Goal: Find specific page/section: Find specific page/section

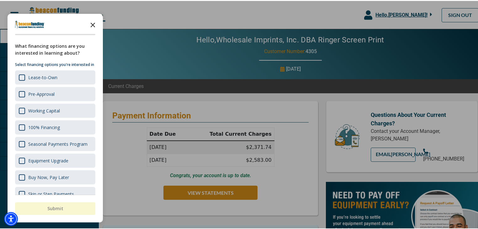
click at [94, 24] on icon "Close the survey" at bounding box center [93, 23] width 13 height 13
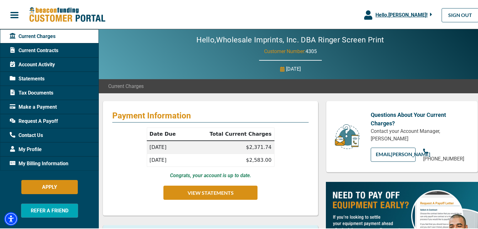
click at [42, 75] on span "Statements" at bounding box center [27, 78] width 35 height 8
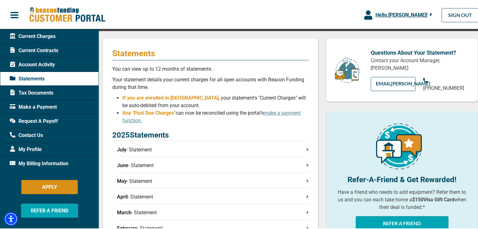
scroll to position [50, 0]
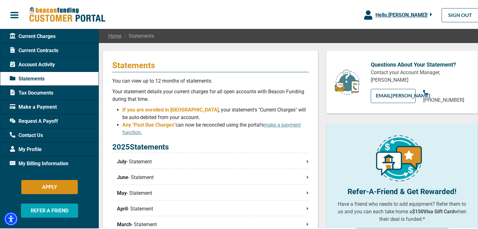
click at [51, 47] on span "Current Contracts" at bounding box center [34, 50] width 49 height 8
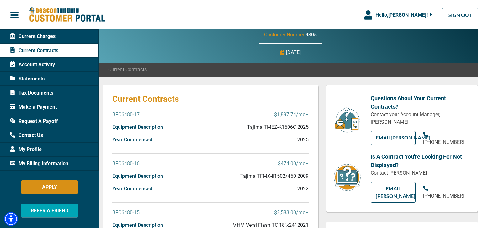
scroll to position [25, 0]
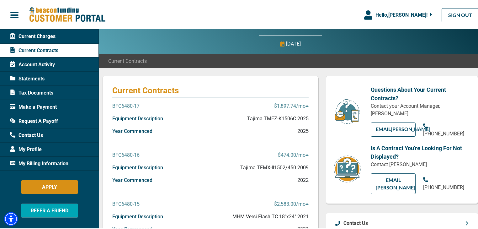
click at [130, 105] on p "BFC6480-17" at bounding box center [125, 105] width 27 height 8
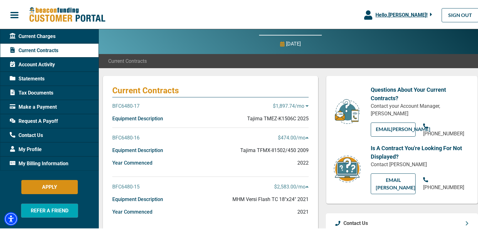
click at [129, 104] on p "BFC6480-17" at bounding box center [125, 105] width 27 height 8
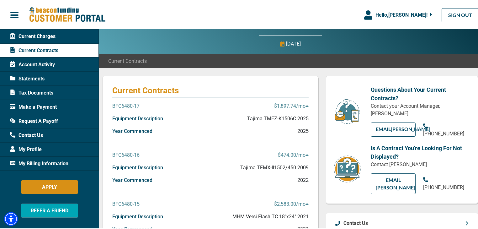
click at [276, 117] on p "Tajima TMEZ-K1506C 2025" at bounding box center [277, 118] width 61 height 8
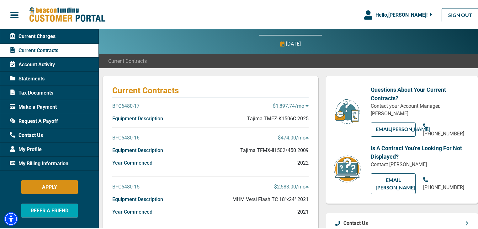
click at [276, 117] on p "Tajima TMEZ-K1506C 2025" at bounding box center [277, 118] width 61 height 8
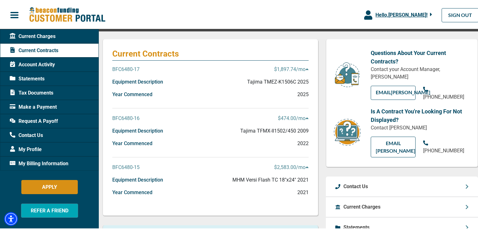
scroll to position [50, 0]
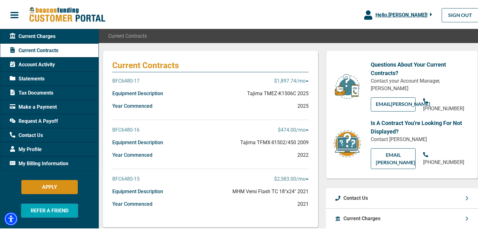
click at [37, 36] on span "Current Charges" at bounding box center [33, 36] width 46 height 8
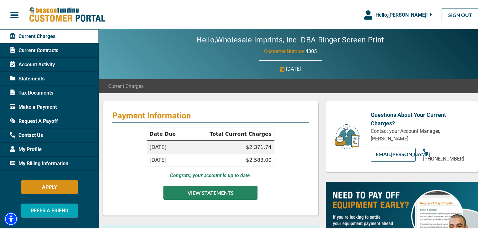
click at [197, 193] on button "VIEW STATEMENTS" at bounding box center [210, 191] width 94 height 14
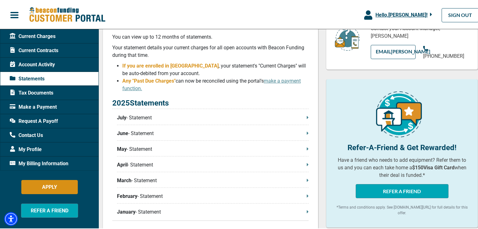
scroll to position [100, 0]
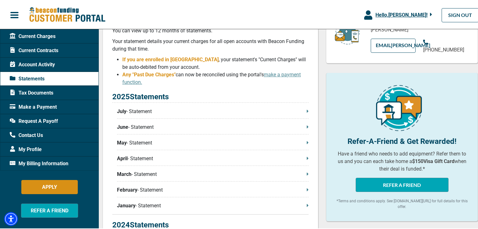
click at [302, 112] on p "July - Statement" at bounding box center [213, 111] width 192 height 8
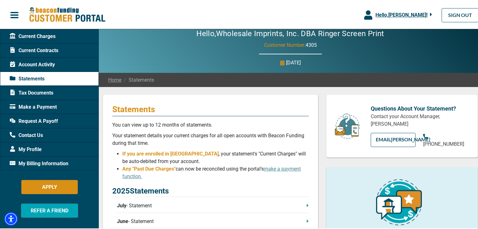
scroll to position [0, 0]
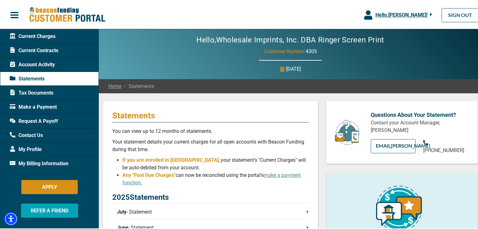
click at [44, 36] on span "Current Charges" at bounding box center [33, 36] width 46 height 8
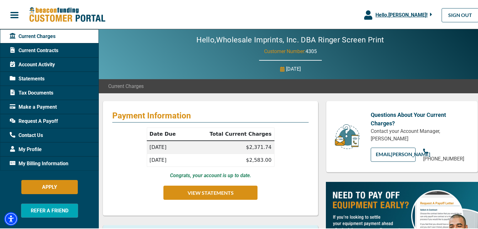
click at [55, 49] on span "Current Contracts" at bounding box center [34, 50] width 49 height 8
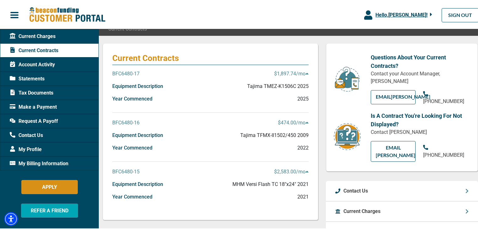
scroll to position [50, 0]
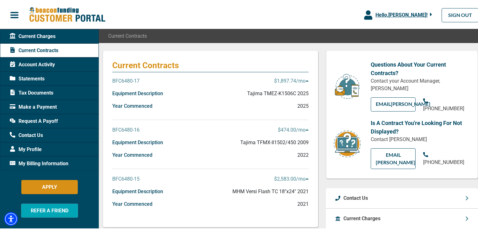
click at [41, 35] on span "Current Charges" at bounding box center [33, 36] width 46 height 8
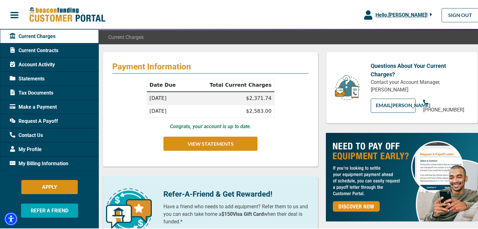
scroll to position [48, 0]
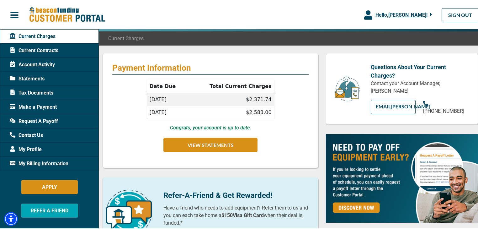
click at [430, 13] on button "Hello, Nikki Desin !" at bounding box center [398, 14] width 87 height 28
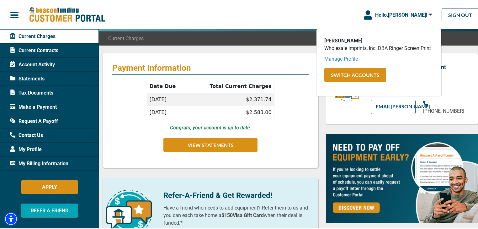
click at [346, 59] on link "Manage Profile" at bounding box center [341, 58] width 34 height 6
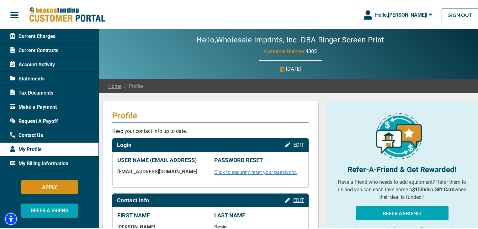
click at [44, 35] on span "Current Charges" at bounding box center [33, 36] width 46 height 8
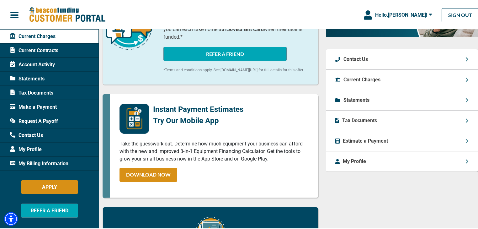
scroll to position [248, 0]
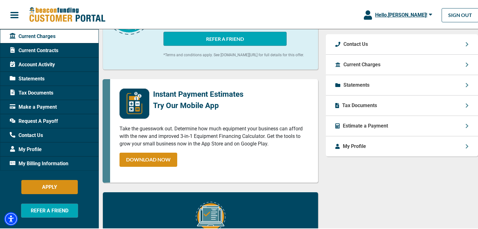
click at [459, 153] on div "My Profile" at bounding box center [402, 145] width 152 height 20
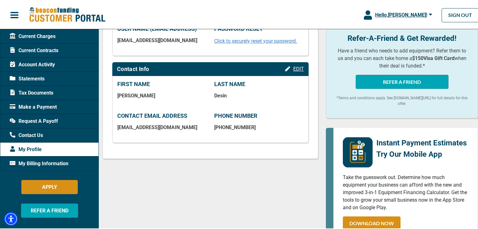
scroll to position [151, 0]
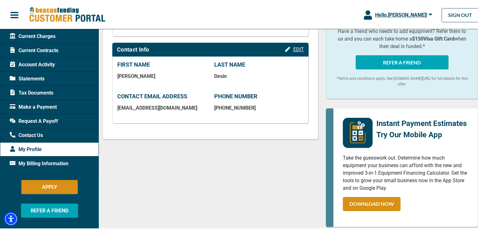
click at [13, 16] on span "button" at bounding box center [14, 13] width 9 height 9
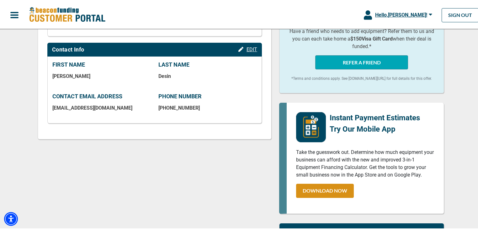
click at [13, 9] on button "button" at bounding box center [14, 14] width 29 height 13
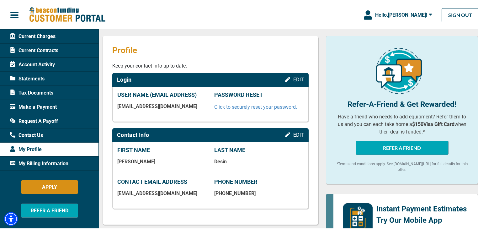
scroll to position [0, 0]
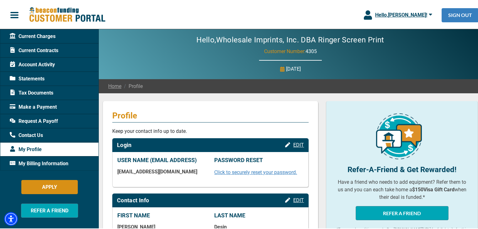
click at [470, 13] on link "SIGN OUT" at bounding box center [460, 14] width 37 height 14
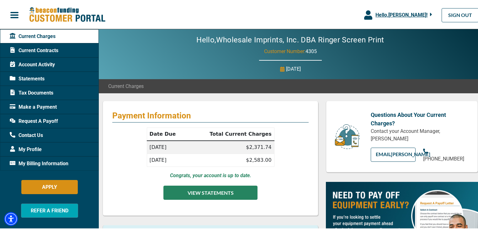
click at [210, 190] on button "VIEW STATEMENTS" at bounding box center [210, 191] width 94 height 14
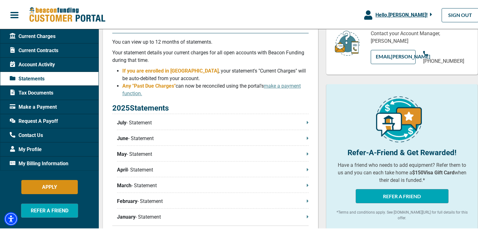
scroll to position [100, 0]
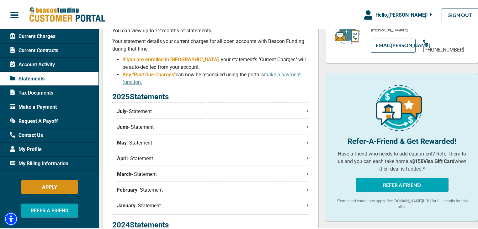
click at [220, 110] on p "July - Statement" at bounding box center [213, 111] width 192 height 8
click at [144, 126] on p "June - Statement" at bounding box center [213, 126] width 192 height 8
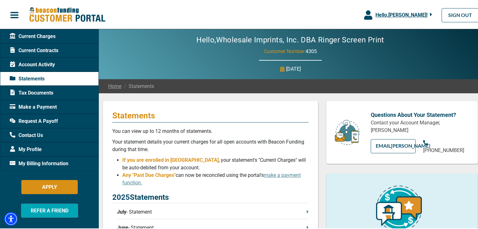
scroll to position [0, 0]
click at [11, 13] on span "button" at bounding box center [14, 13] width 9 height 9
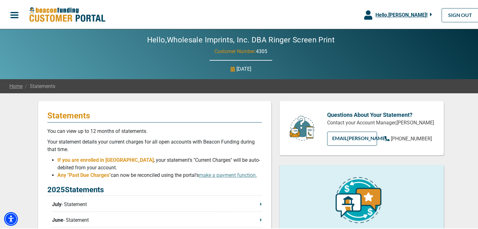
click at [12, 13] on span "button" at bounding box center [14, 13] width 9 height 9
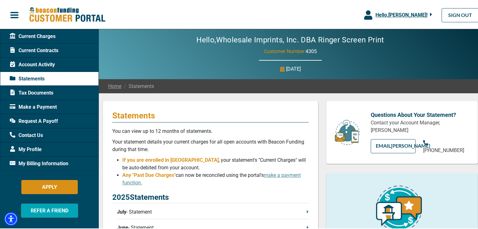
click at [55, 11] on img at bounding box center [67, 14] width 77 height 16
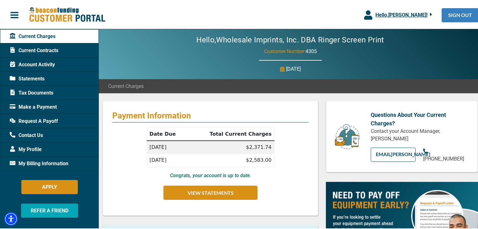
click at [453, 13] on link "SIGN OUT" at bounding box center [460, 14] width 37 height 14
